Goal: Navigation & Orientation: Find specific page/section

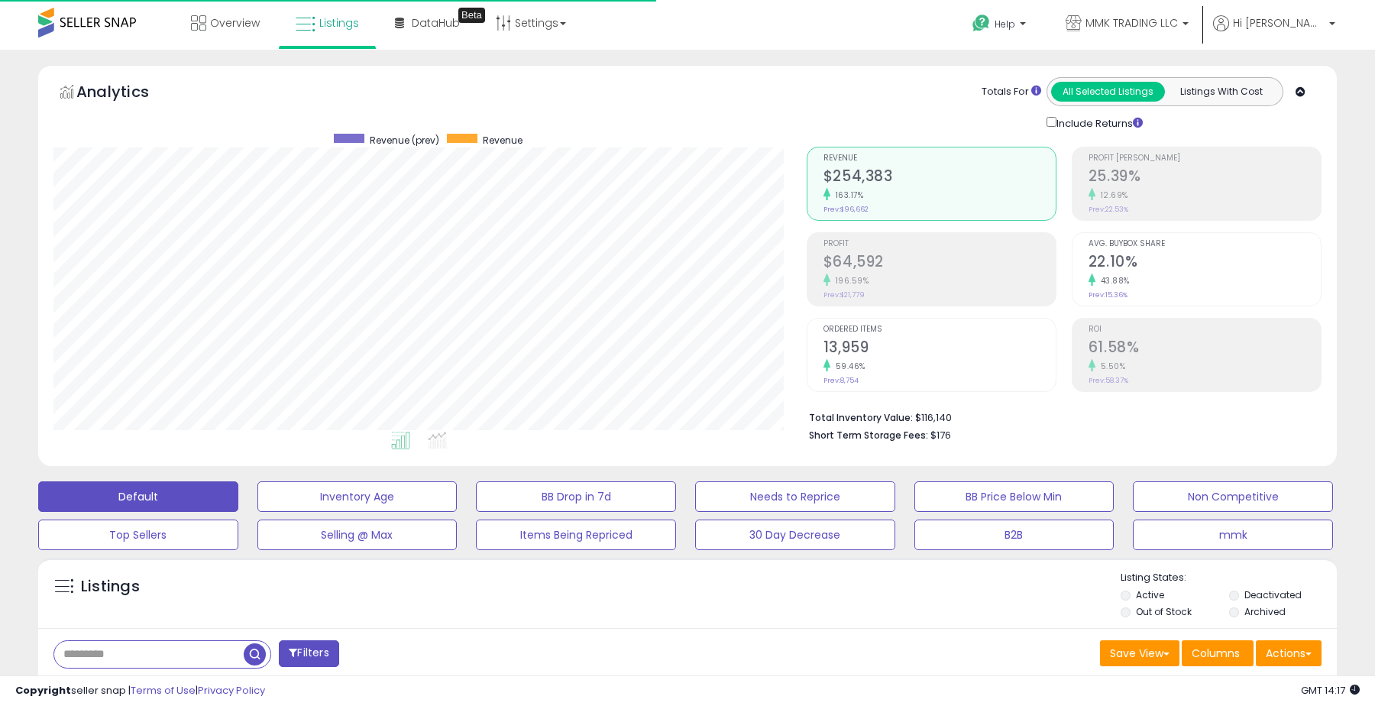
scroll to position [313, 752]
click at [307, 25] on icon at bounding box center [306, 25] width 20 height 20
click at [340, 34] on link "Listings" at bounding box center [327, 23] width 86 height 46
